Goal: Transaction & Acquisition: Purchase product/service

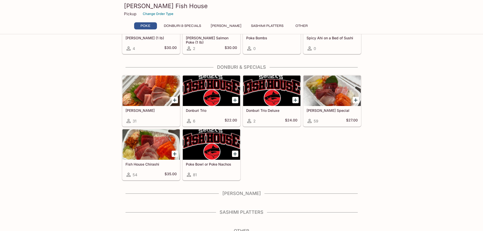
scroll to position [81, 0]
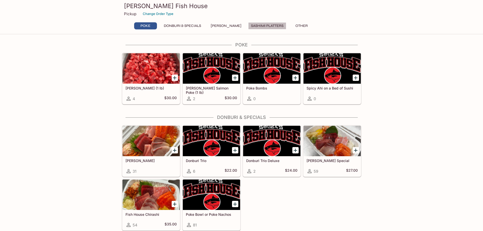
click at [264, 23] on button "Sashimi Platters" at bounding box center [267, 25] width 38 height 7
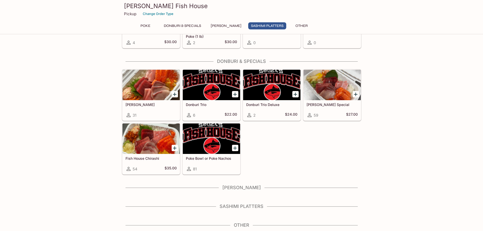
click at [264, 23] on button "Sashimi Platters" at bounding box center [267, 25] width 38 height 7
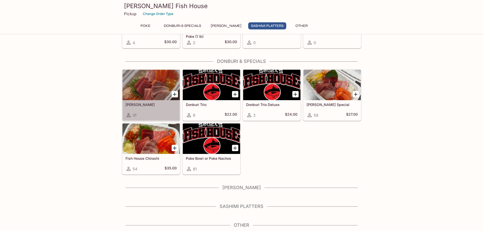
click at [154, 95] on div at bounding box center [150, 85] width 57 height 30
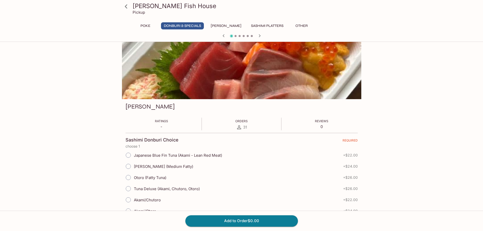
scroll to position [8, 0]
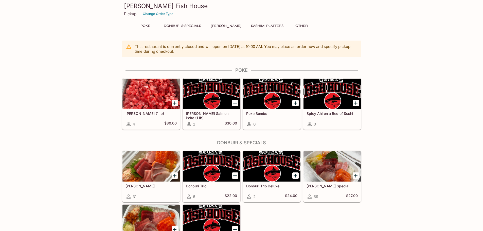
scroll to position [79, 0]
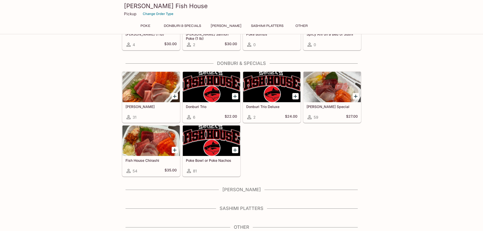
click at [323, 104] on div "Souza Special 59 $27.00" at bounding box center [332, 112] width 57 height 20
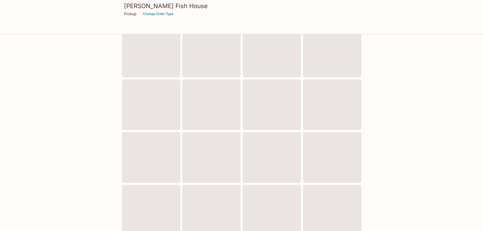
scroll to position [77, 0]
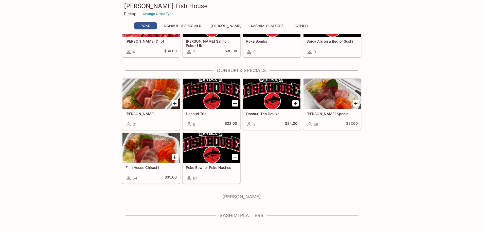
scroll to position [76, 0]
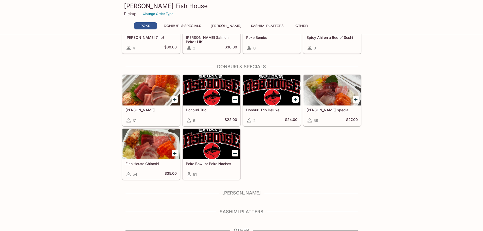
click at [236, 208] on div "This restaurant is currently closed and will open [DATE] at 10:00 AM . You may …" at bounding box center [241, 100] width 243 height 272
click at [235, 208] on div "This restaurant is currently closed and will open [DATE] at 10:00 AM . You may …" at bounding box center [241, 100] width 243 height 272
